Goal: Task Accomplishment & Management: Manage account settings

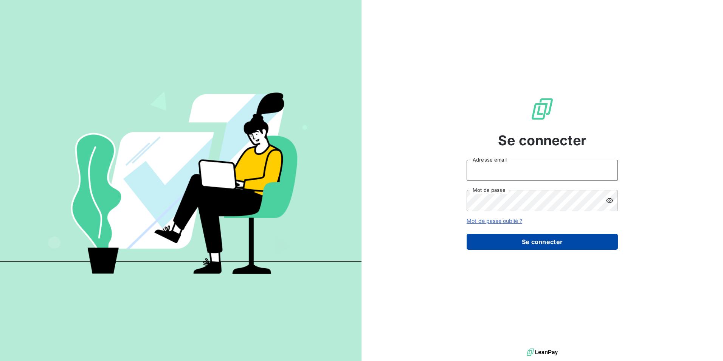
type input "[EMAIL_ADDRESS][DOMAIN_NAME]"
click at [495, 240] on button "Se connecter" at bounding box center [542, 242] width 151 height 16
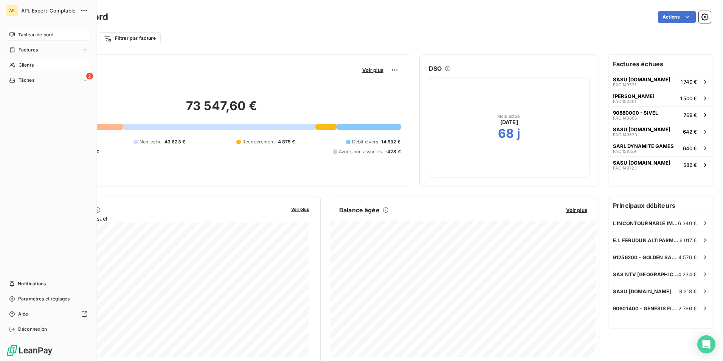
click at [64, 67] on div "Clients" at bounding box center [48, 65] width 84 height 12
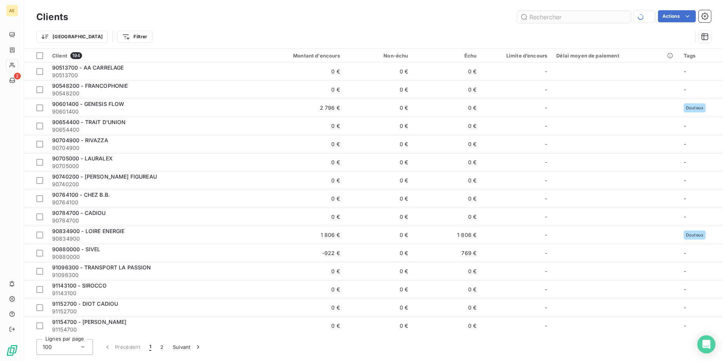
click at [562, 16] on input "text" at bounding box center [575, 17] width 114 height 12
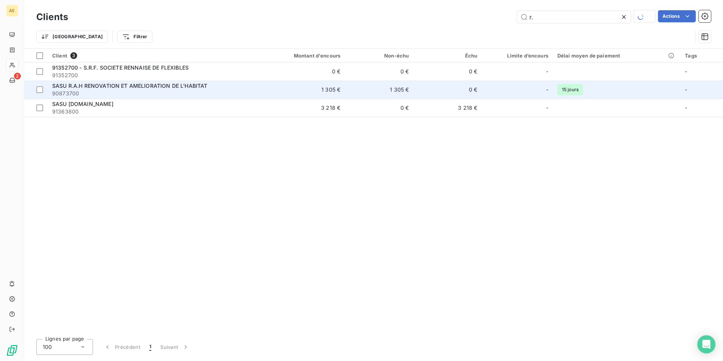
type input "r."
click at [134, 89] on div "SASU R.A.H RENOVATION ET AMELIORATION DE L'HABITAT" at bounding box center [150, 86] width 196 height 8
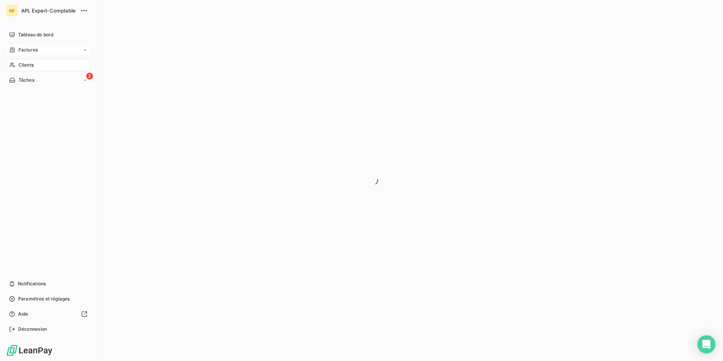
click at [19, 52] on span "Factures" at bounding box center [28, 50] width 19 height 7
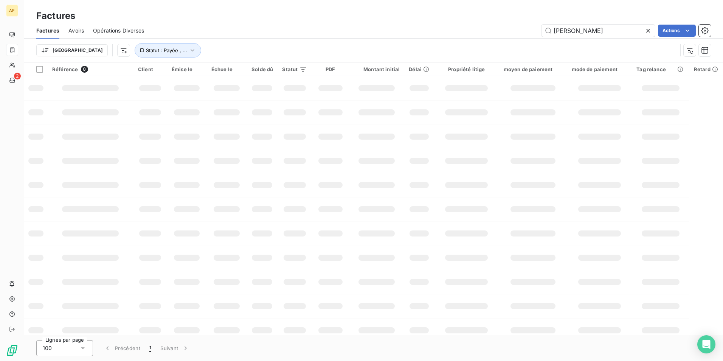
drag, startPoint x: 596, startPoint y: 35, endPoint x: 504, endPoint y: 48, distance: 92.6
click at [504, 48] on div "Factures Avoirs Opérations Diverses [PERSON_NAME] Actions Trier Statut : Payée …" at bounding box center [373, 42] width 699 height 39
click at [571, 29] on input "text" at bounding box center [599, 31] width 114 height 12
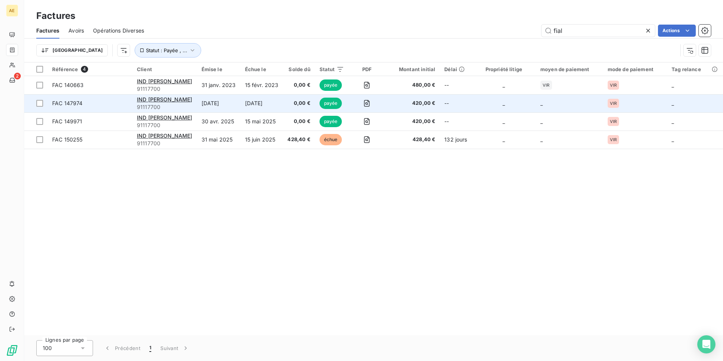
type input "[PERSON_NAME]"
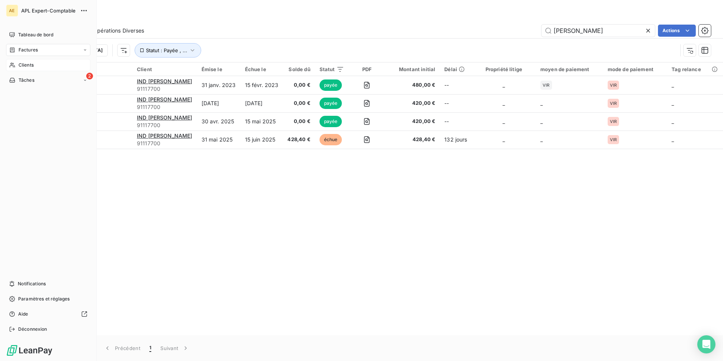
click at [16, 66] on div "Clients" at bounding box center [48, 65] width 84 height 12
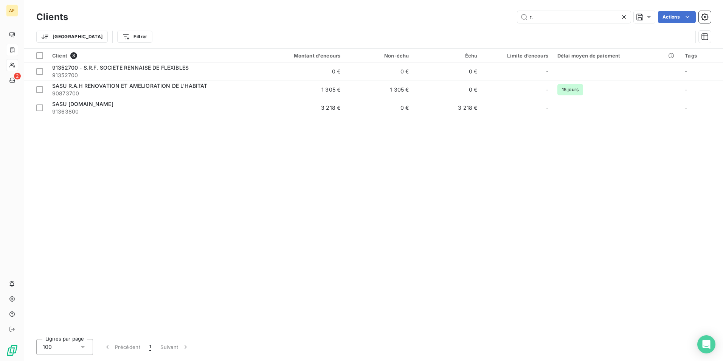
drag, startPoint x: 544, startPoint y: 14, endPoint x: 497, endPoint y: 20, distance: 46.9
click at [497, 20] on div "r. Actions" at bounding box center [394, 17] width 634 height 12
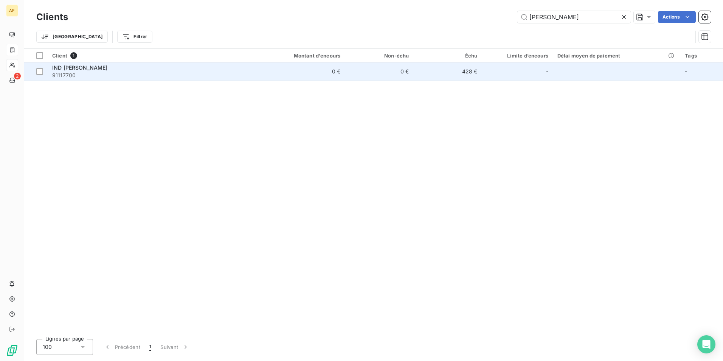
type input "[PERSON_NAME]"
click at [93, 67] on span "IND [PERSON_NAME]" at bounding box center [80, 67] width 56 height 6
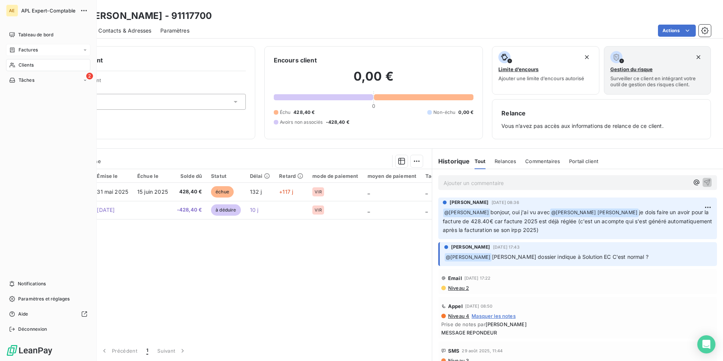
click at [30, 64] on span "Clients" at bounding box center [26, 65] width 15 height 7
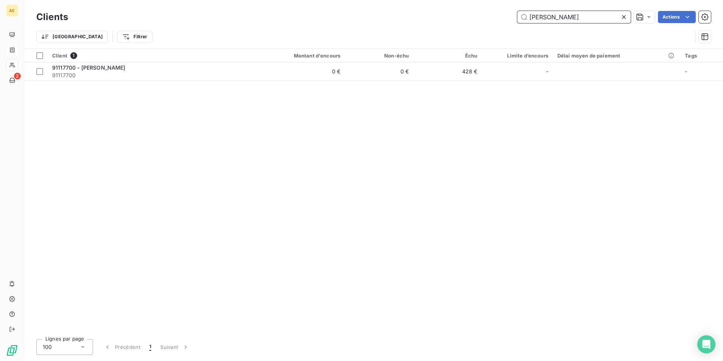
drag, startPoint x: 566, startPoint y: 20, endPoint x: 484, endPoint y: 19, distance: 82.1
click at [484, 19] on div "[PERSON_NAME] Actions" at bounding box center [394, 17] width 634 height 12
drag, startPoint x: 558, startPoint y: 17, endPoint x: 476, endPoint y: 39, distance: 84.6
click at [476, 39] on div "Clients la notice Actions Trier Filtrer" at bounding box center [373, 28] width 675 height 39
type input "la notice"
